Goal: Navigation & Orientation: Find specific page/section

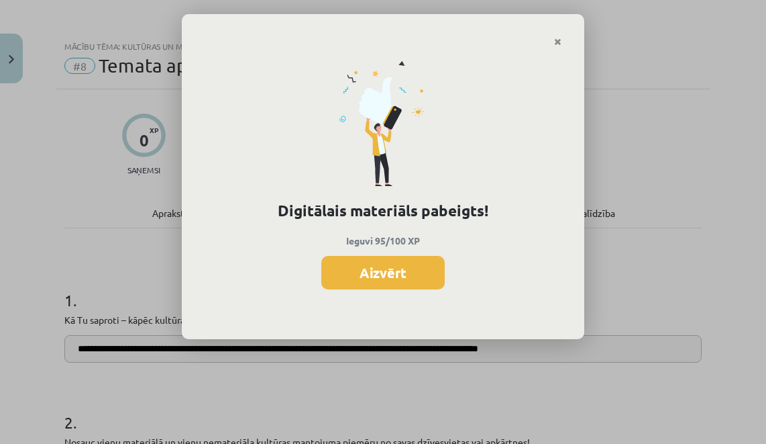
scroll to position [693, 0]
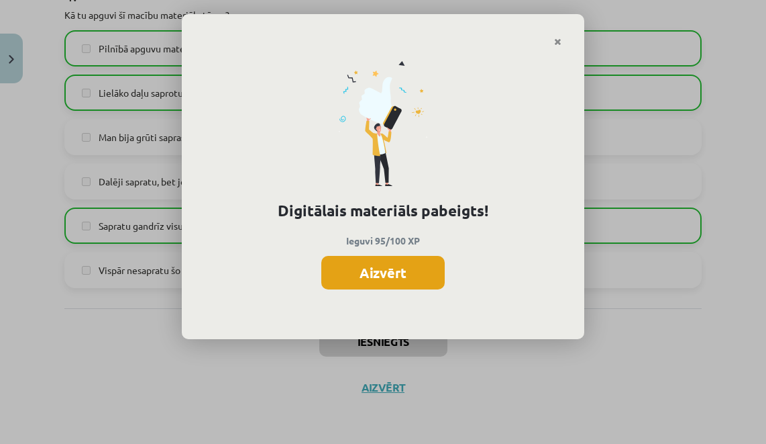
click at [395, 260] on button "Aizvērt" at bounding box center [382, 273] width 123 height 34
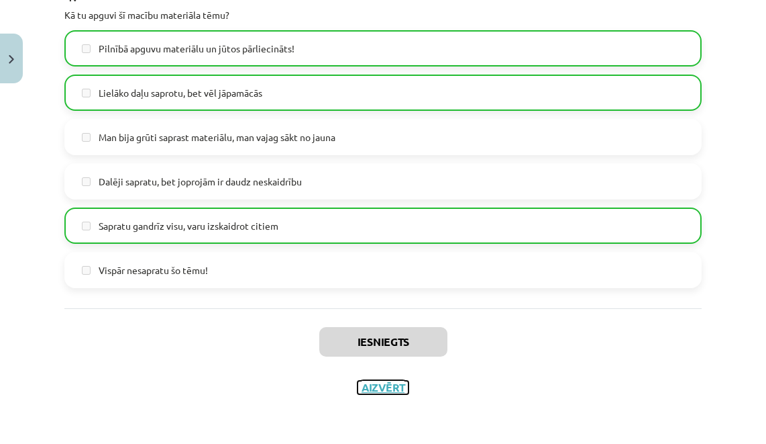
click at [378, 391] on button "Aizvērt" at bounding box center [383, 386] width 51 height 13
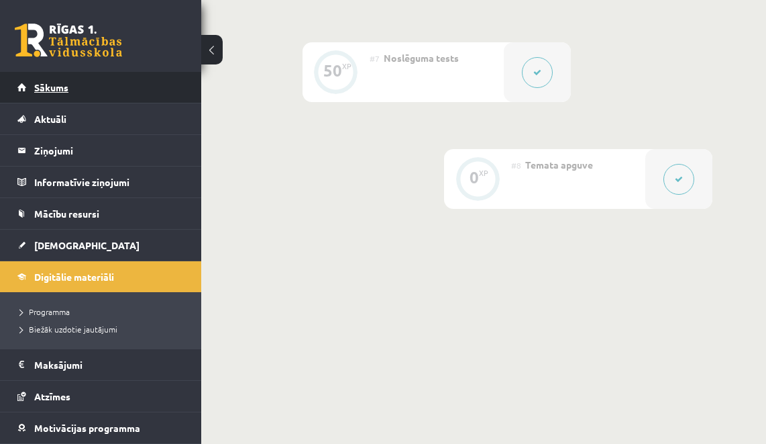
click at [76, 84] on link "Sākums" at bounding box center [100, 87] width 167 height 31
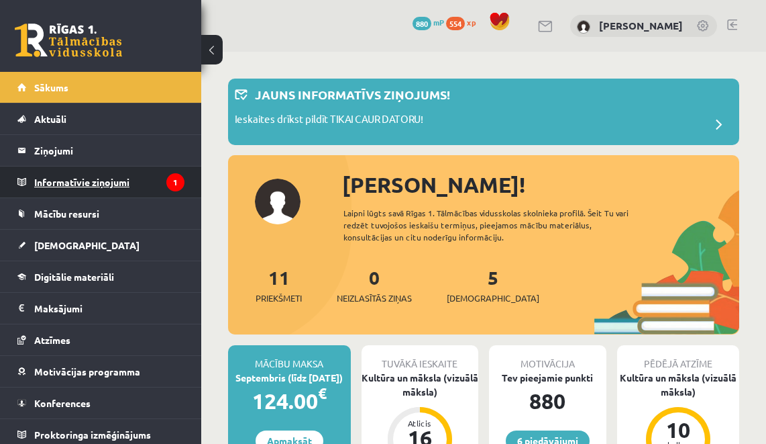
click at [87, 182] on legend "Informatīvie ziņojumi 1" at bounding box center [109, 181] width 150 height 31
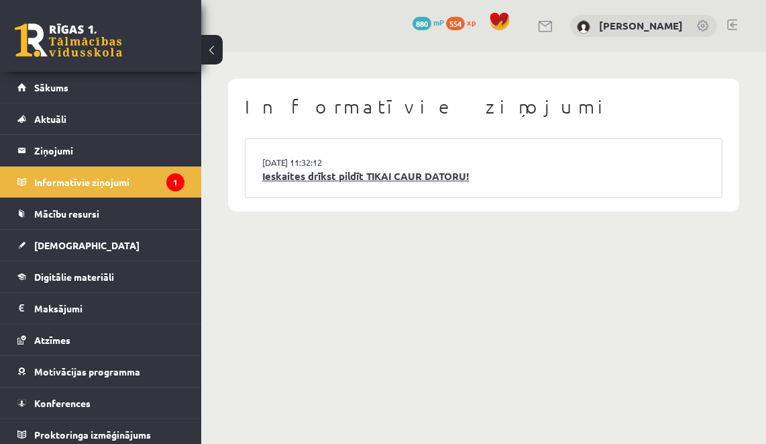
click at [309, 173] on link "Ieskaites drīkst pildīt TIKAI CAUR DATORU!" at bounding box center [483, 175] width 443 height 15
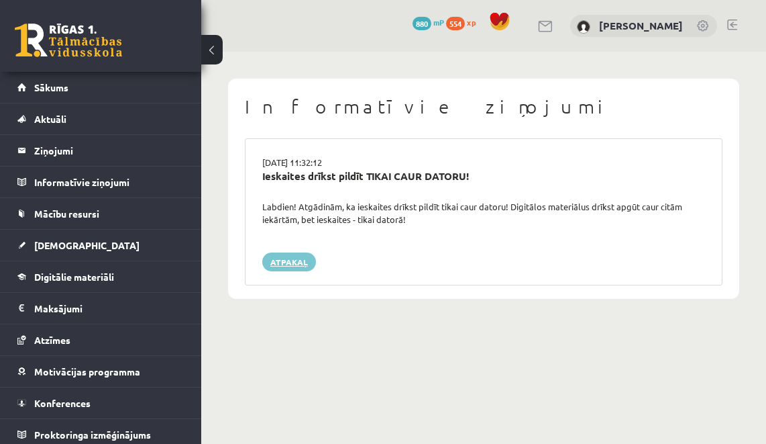
click at [272, 260] on link "Atpakaļ" at bounding box center [289, 261] width 54 height 19
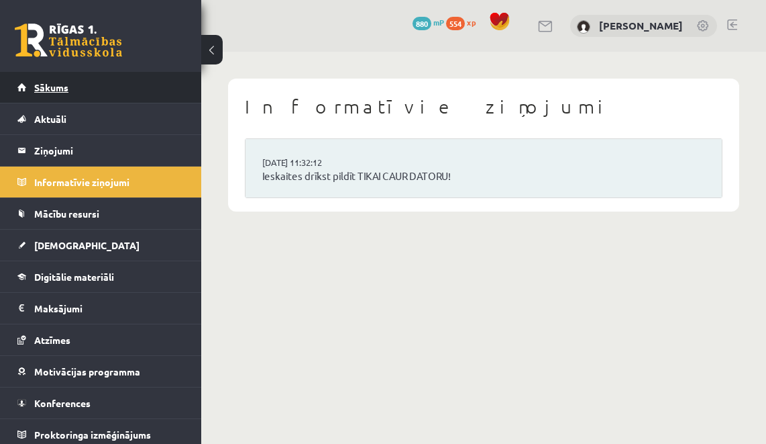
click at [121, 88] on link "Sākums" at bounding box center [100, 87] width 167 height 31
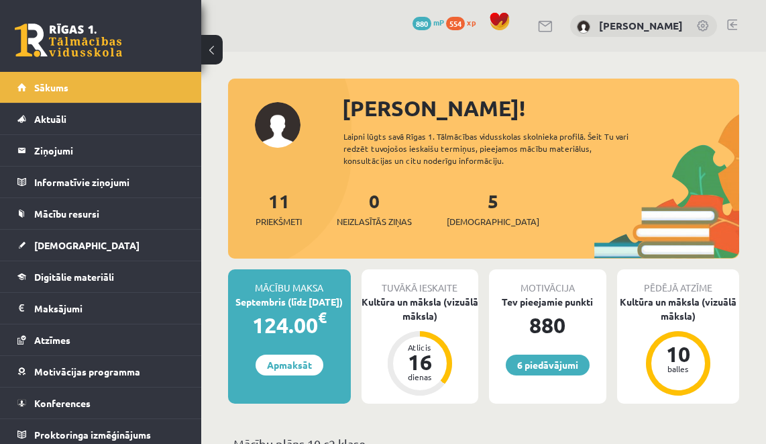
scroll to position [9, 0]
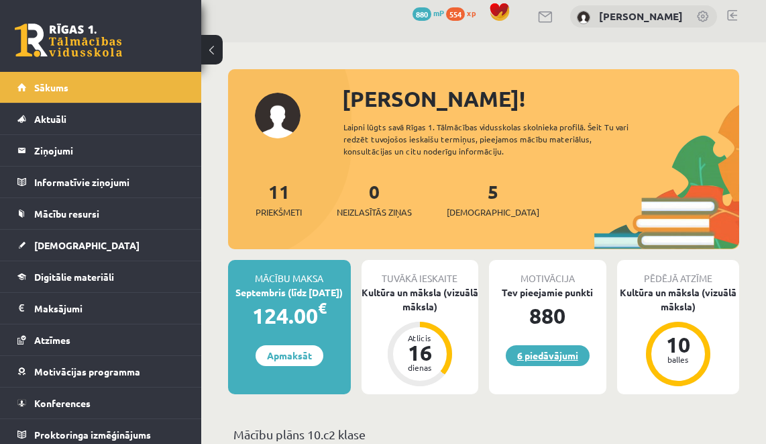
click at [564, 356] on link "6 piedāvājumi" at bounding box center [548, 355] width 84 height 21
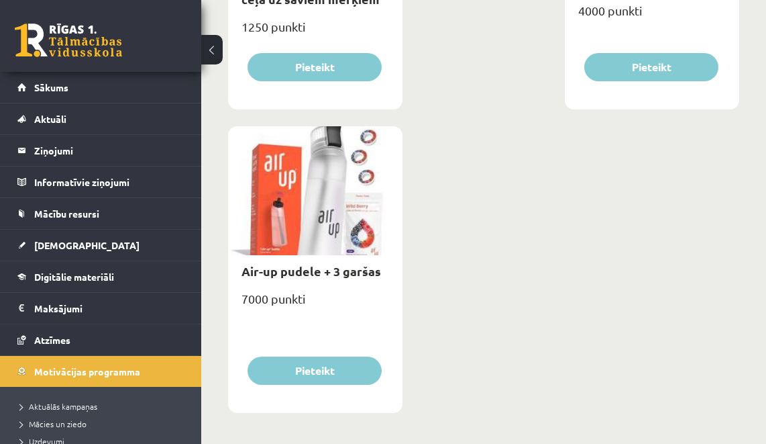
scroll to position [3431, 0]
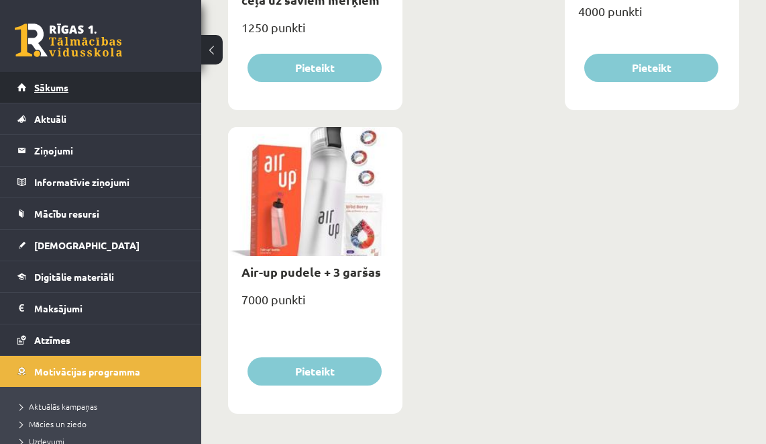
click at [78, 87] on link "Sākums" at bounding box center [100, 87] width 167 height 31
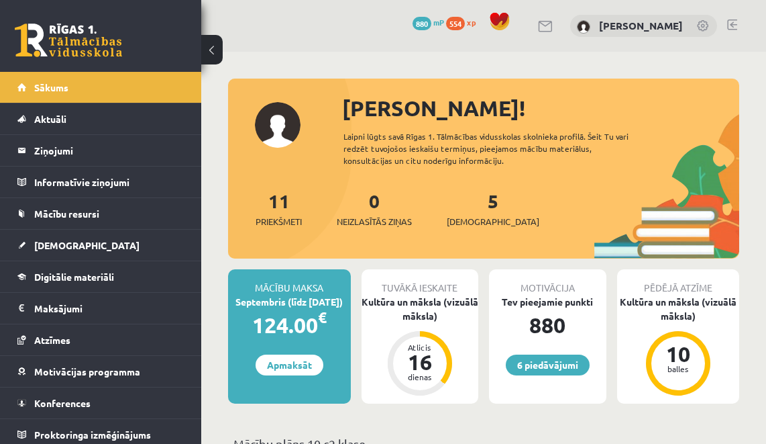
click at [219, 51] on button at bounding box center [211, 50] width 21 height 30
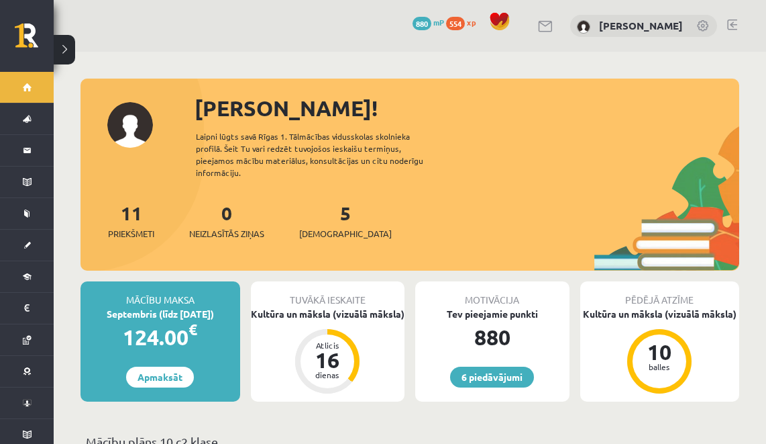
click at [71, 47] on button at bounding box center [64, 50] width 21 height 30
